Goal: Find specific page/section: Find specific page/section

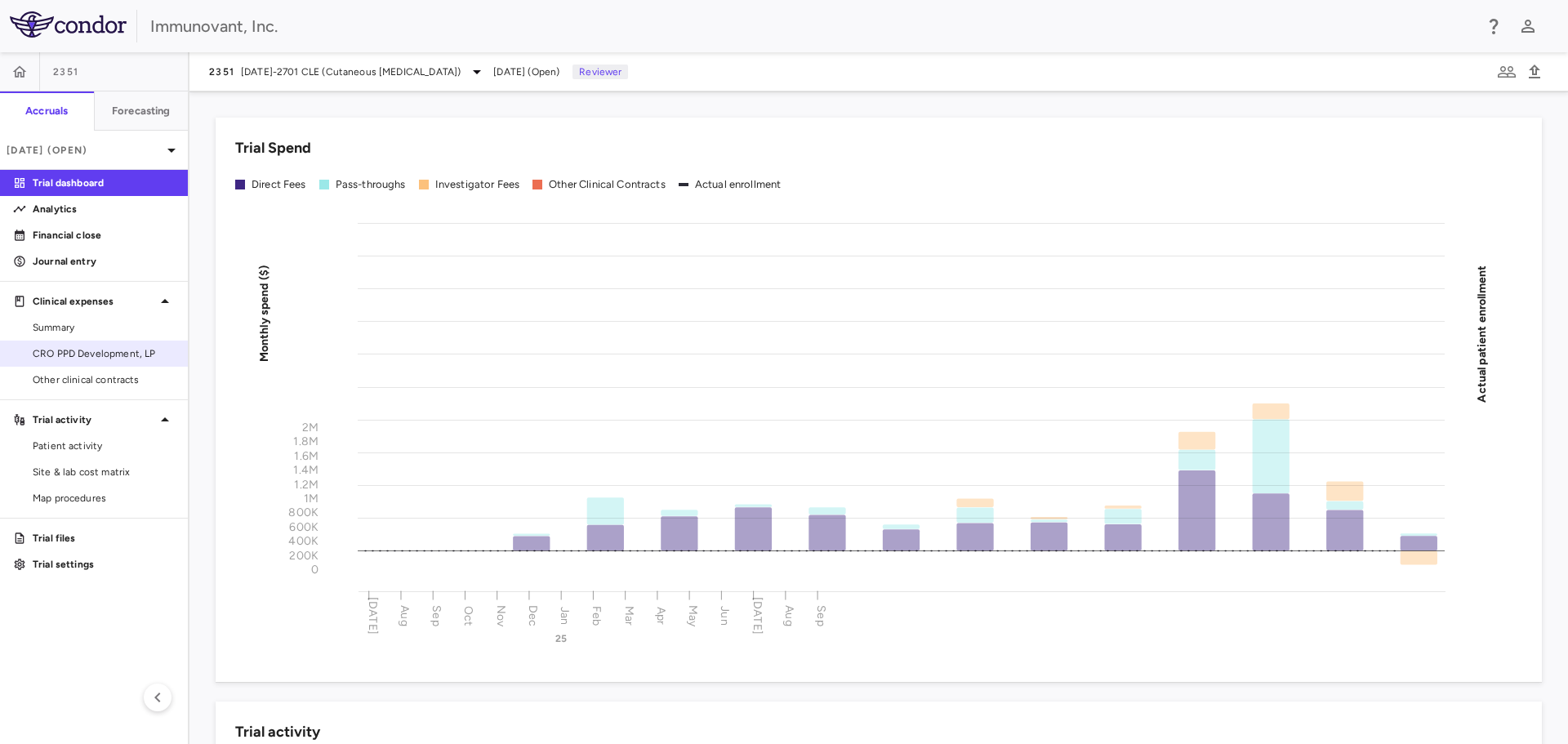
click at [84, 346] on span "CRO PPD Development, LP" at bounding box center [104, 354] width 142 height 14
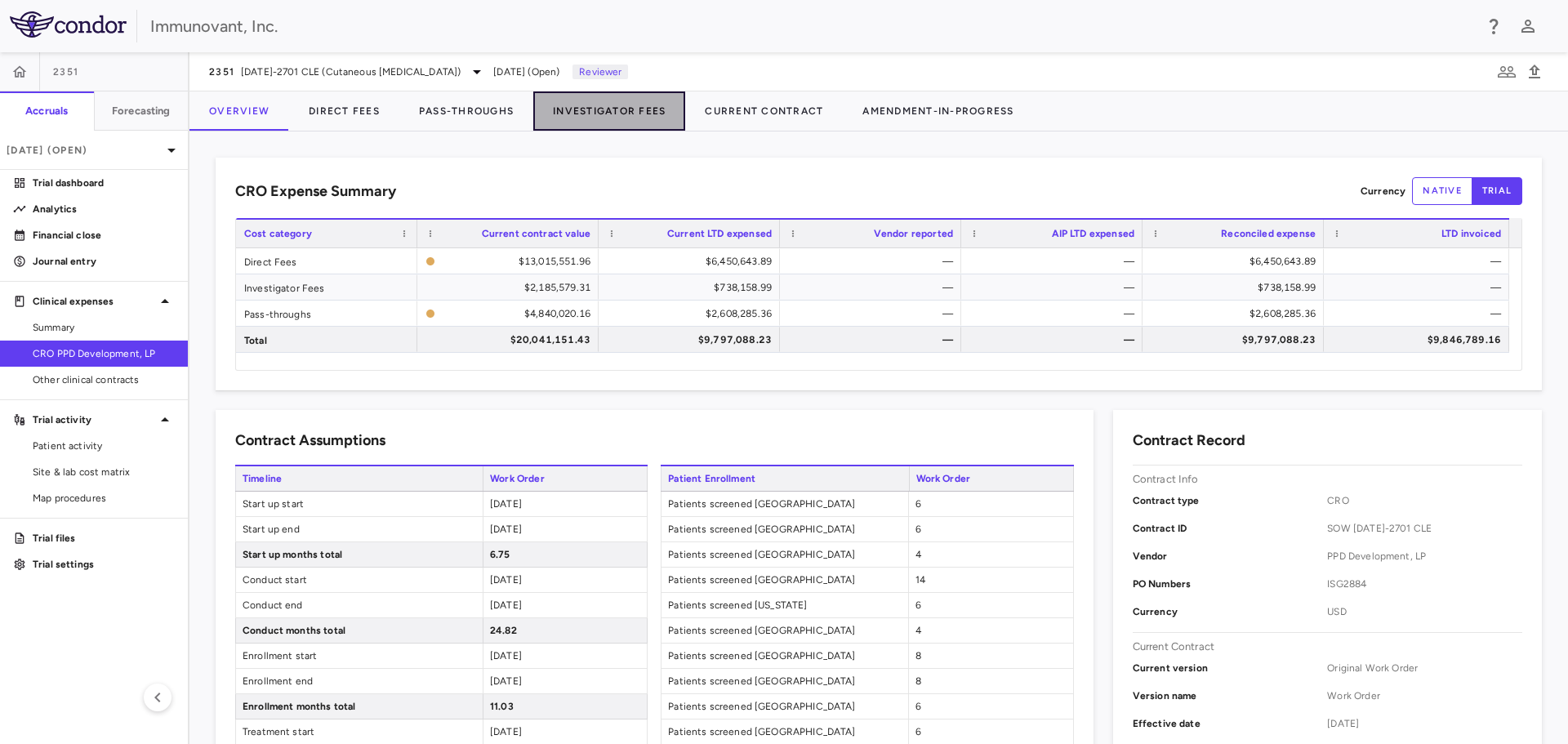
click at [668, 104] on button "Investigator Fees" at bounding box center [609, 112] width 152 height 40
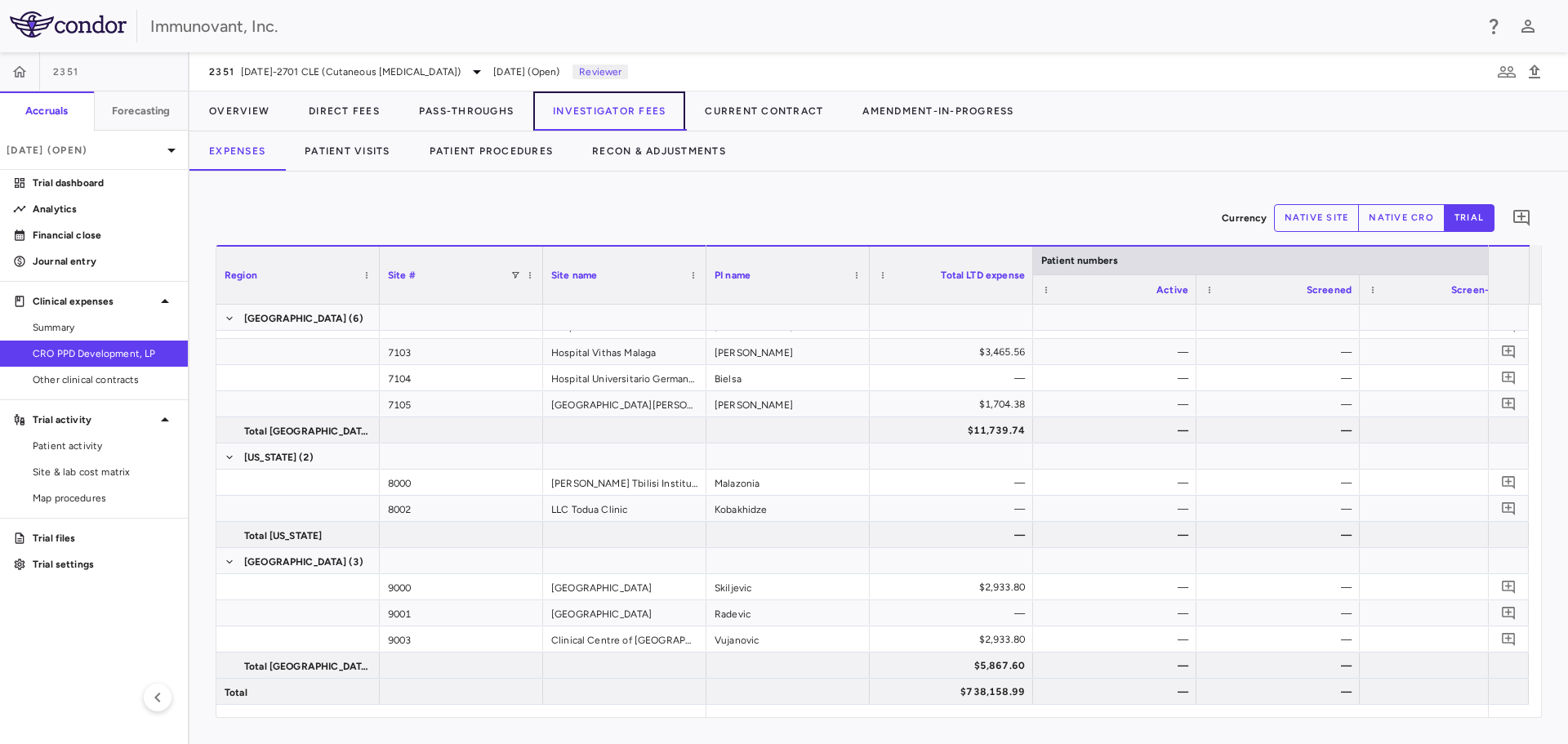
scroll to position [0, 422]
click at [44, 233] on p "Financial close" at bounding box center [104, 235] width 142 height 14
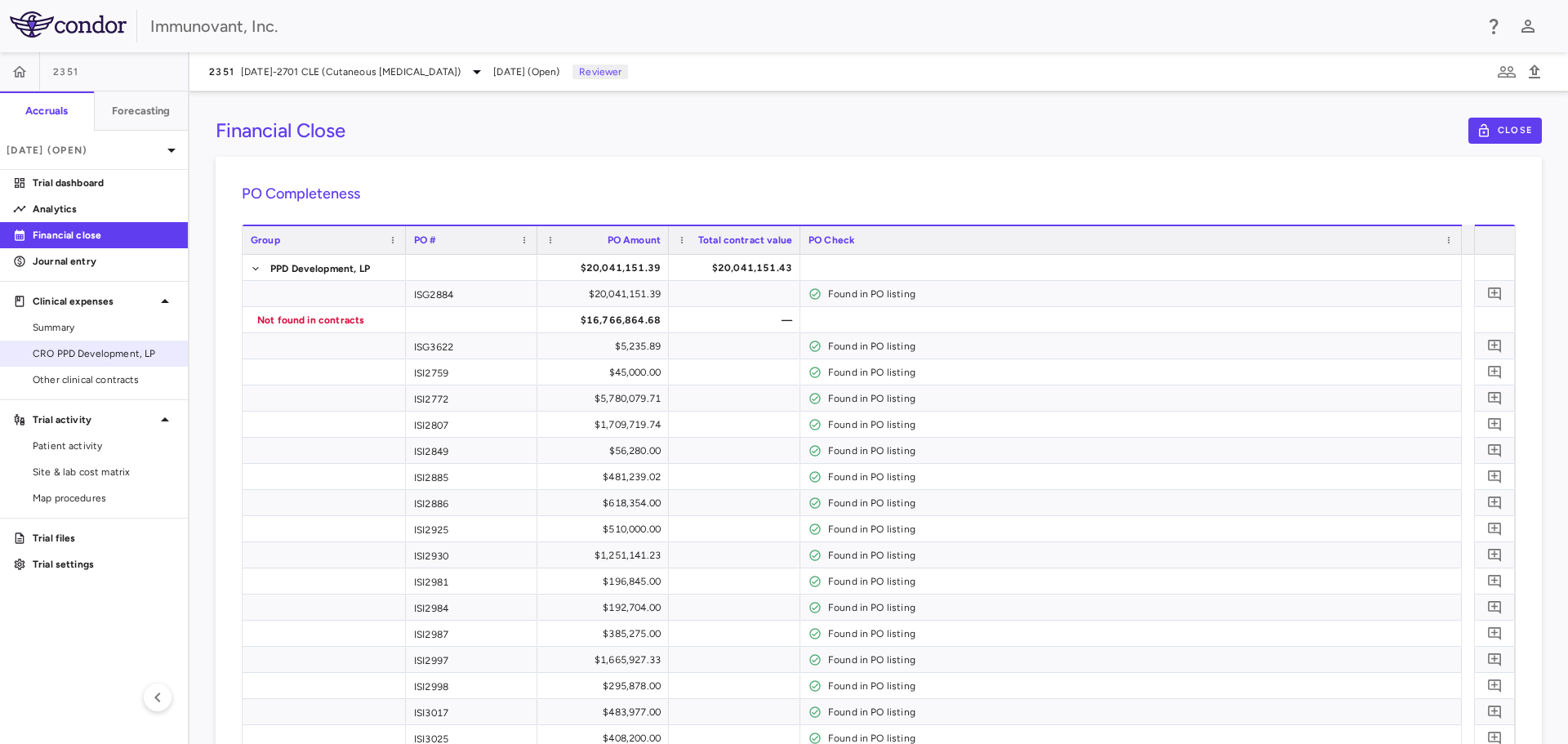
click at [104, 355] on span "CRO PPD Development, LP" at bounding box center [104, 354] width 142 height 14
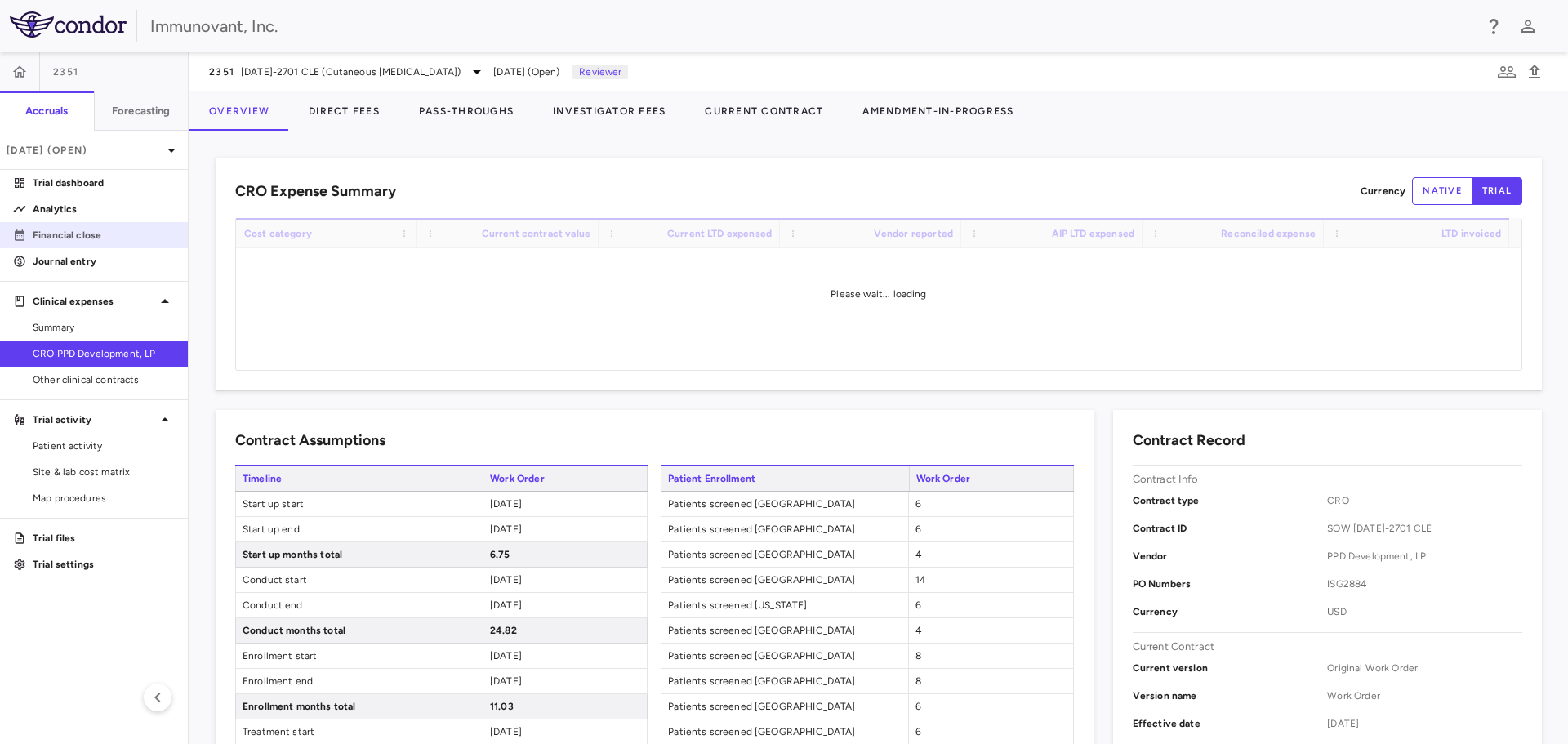
click at [97, 236] on p "Financial close" at bounding box center [104, 235] width 142 height 14
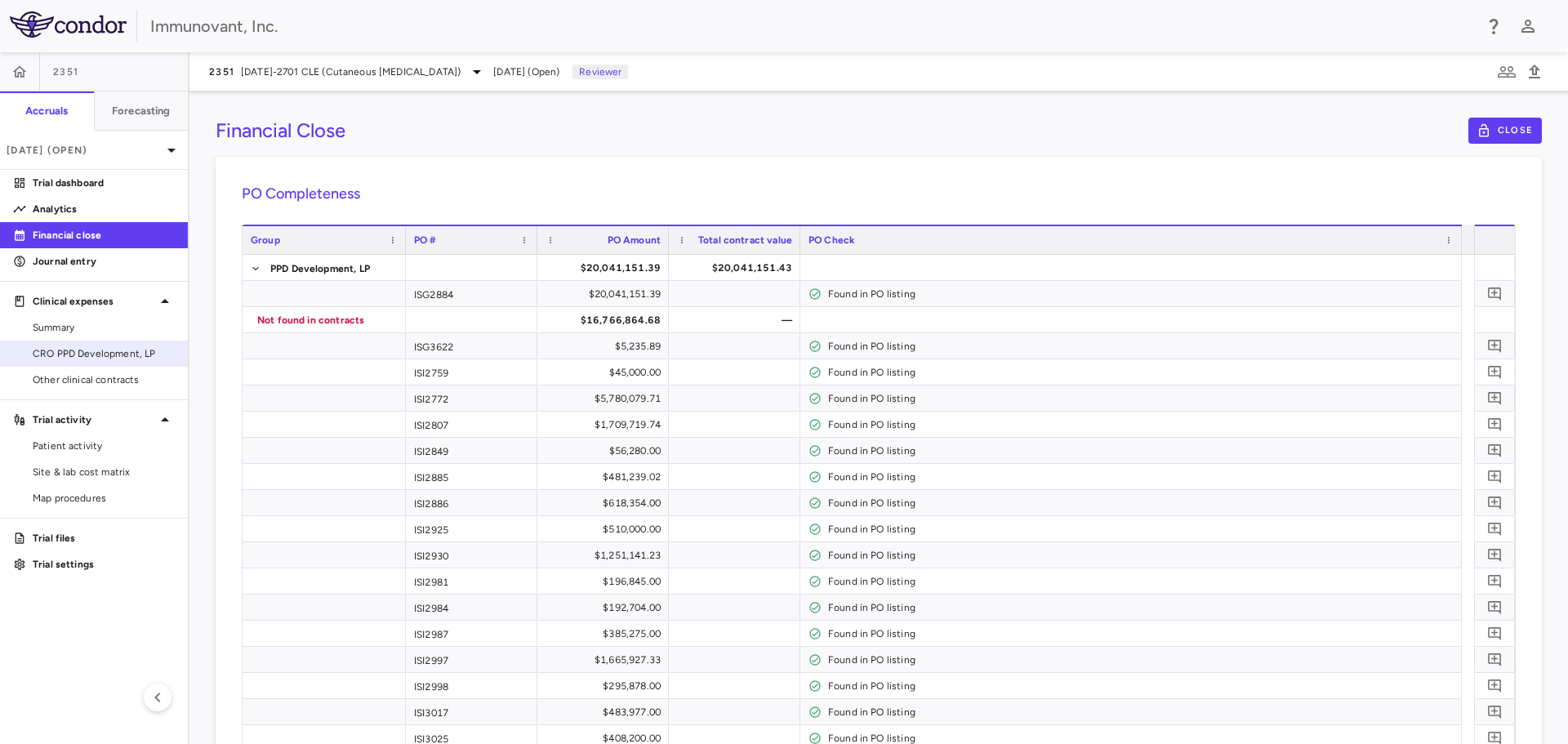
click at [112, 356] on span "CRO PPD Development, LP" at bounding box center [104, 354] width 142 height 14
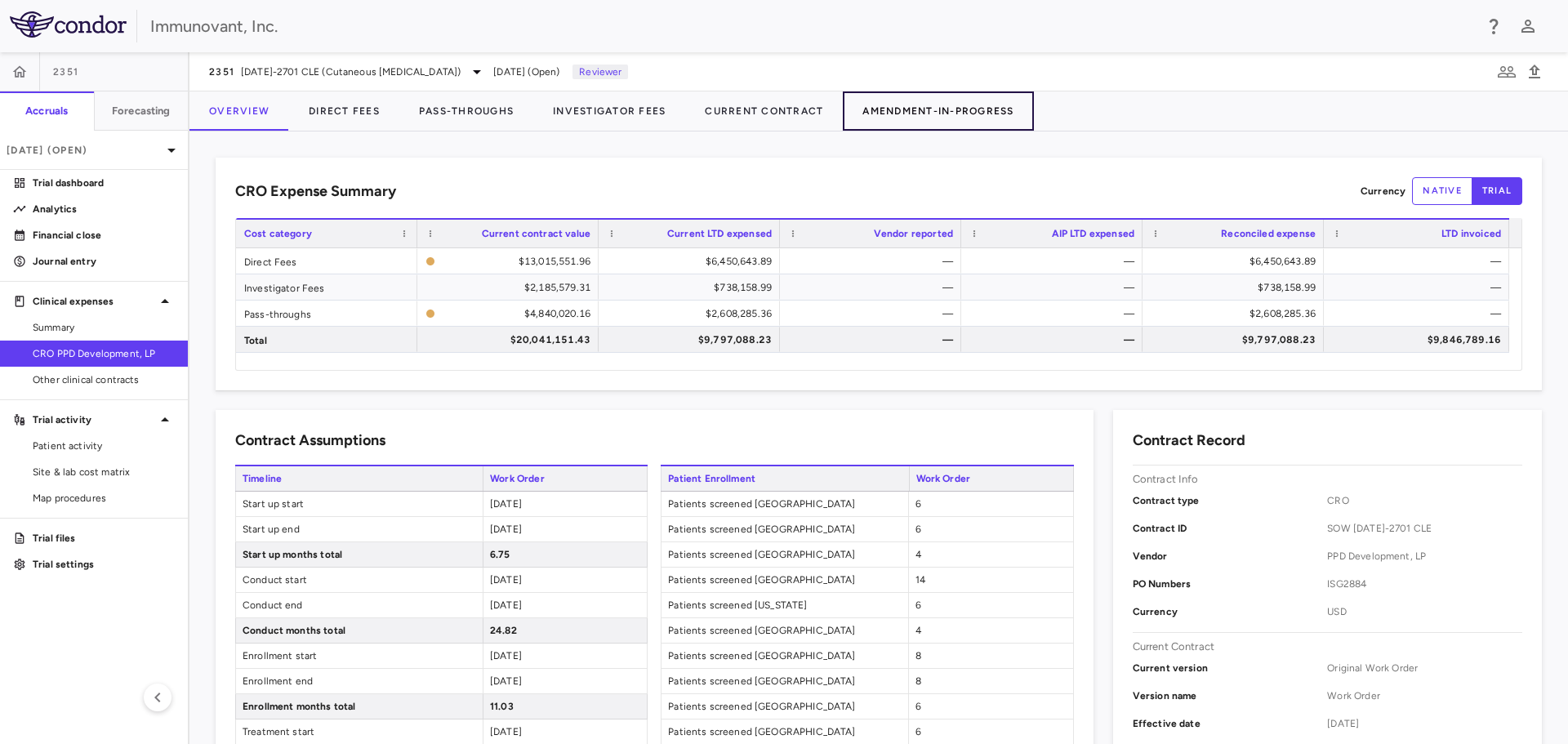
click at [969, 114] on button "Amendment-In-Progress" at bounding box center [938, 112] width 190 height 40
